Goal: Navigation & Orientation: Find specific page/section

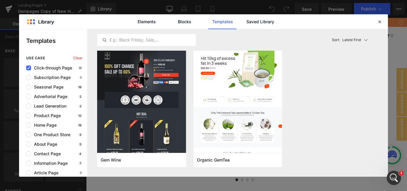
scroll to position [1637, 0]
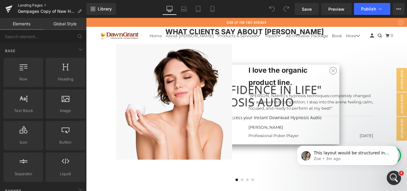
scroll to position [0, 0]
